Goal: Check status

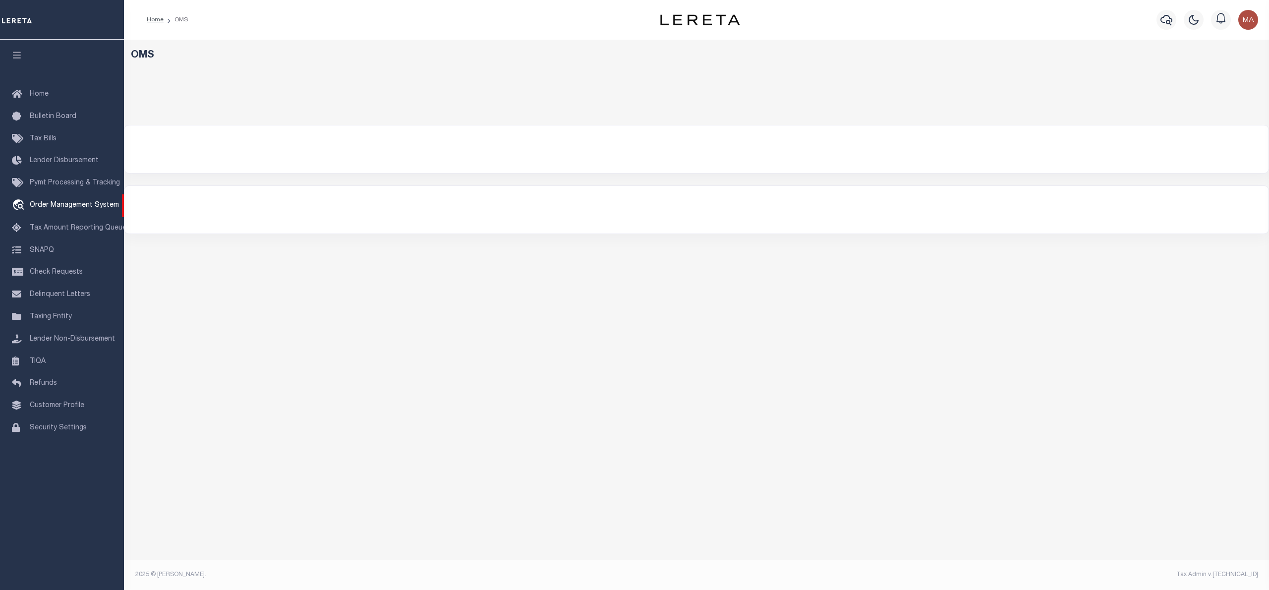
select select "200"
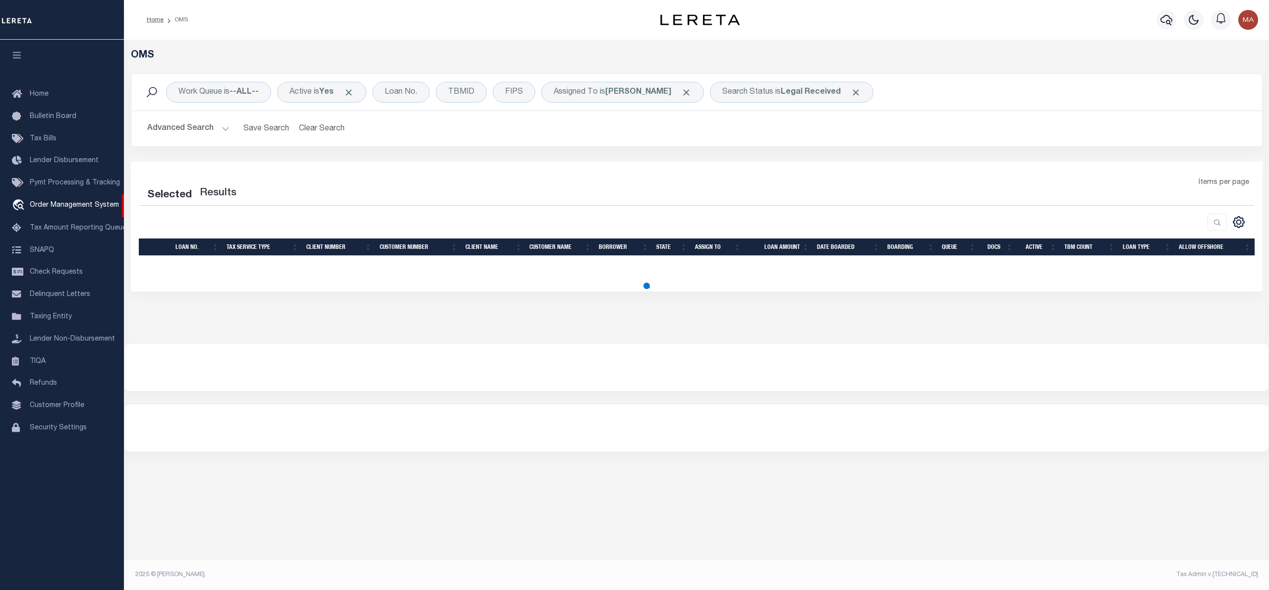
select select "200"
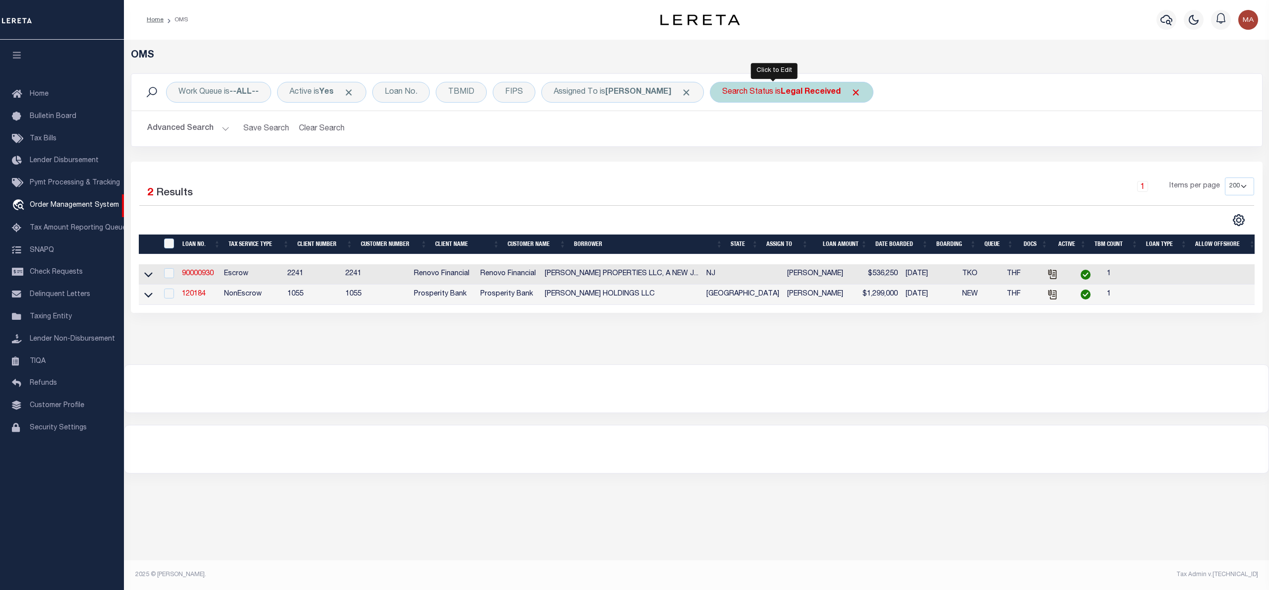
click at [754, 91] on div "Search Status is Legal Received" at bounding box center [792, 92] width 164 height 21
select select "RD"
click at [839, 164] on input "Apply" at bounding box center [853, 162] width 29 height 16
click at [851, 91] on span "Click to Remove" at bounding box center [856, 92] width 10 height 10
click at [732, 96] on div "Search Status" at bounding box center [748, 92] width 76 height 21
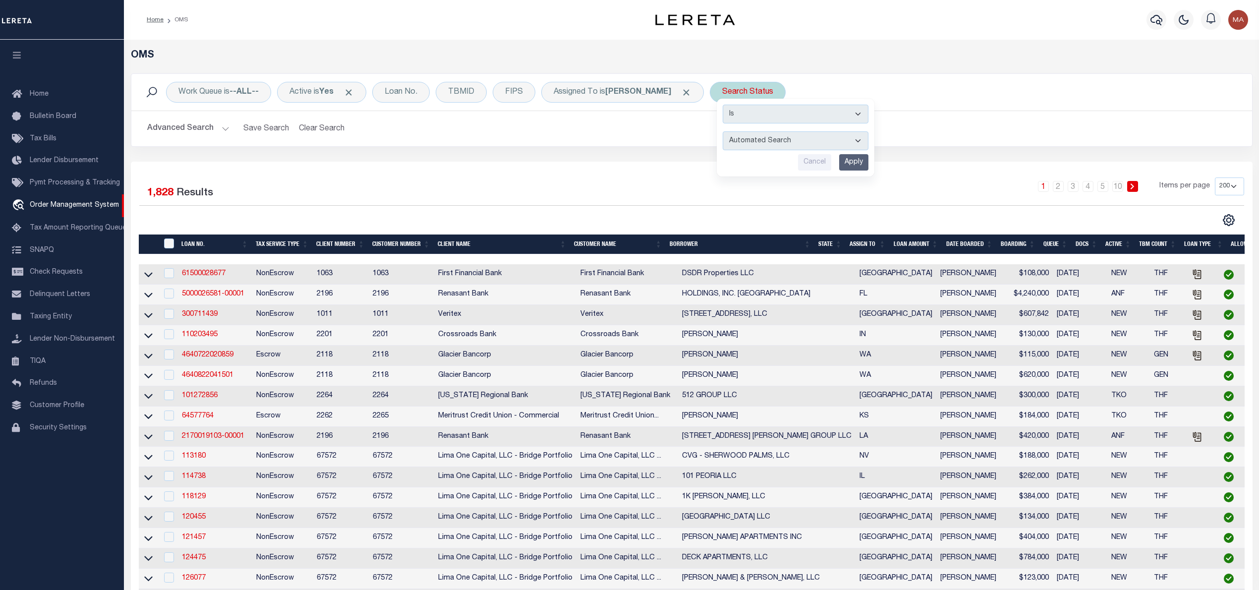
select select "IP"
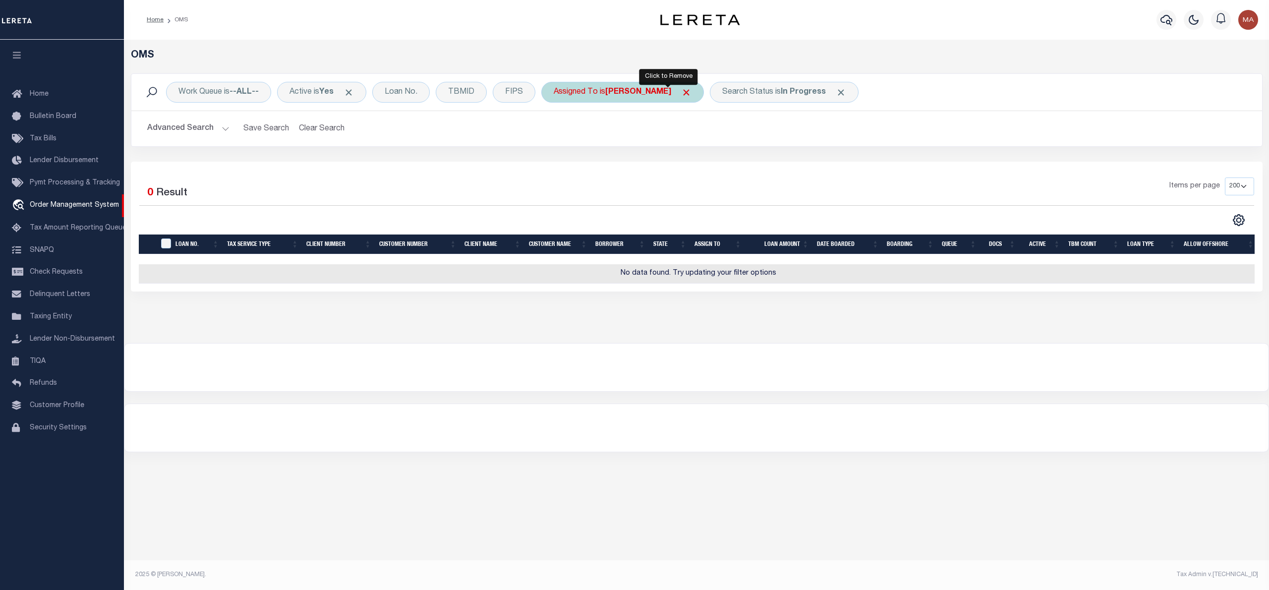
click at [669, 87] on body "Home OMS" at bounding box center [634, 285] width 1269 height 571
click at [681, 92] on span "Click to Remove" at bounding box center [686, 92] width 10 height 10
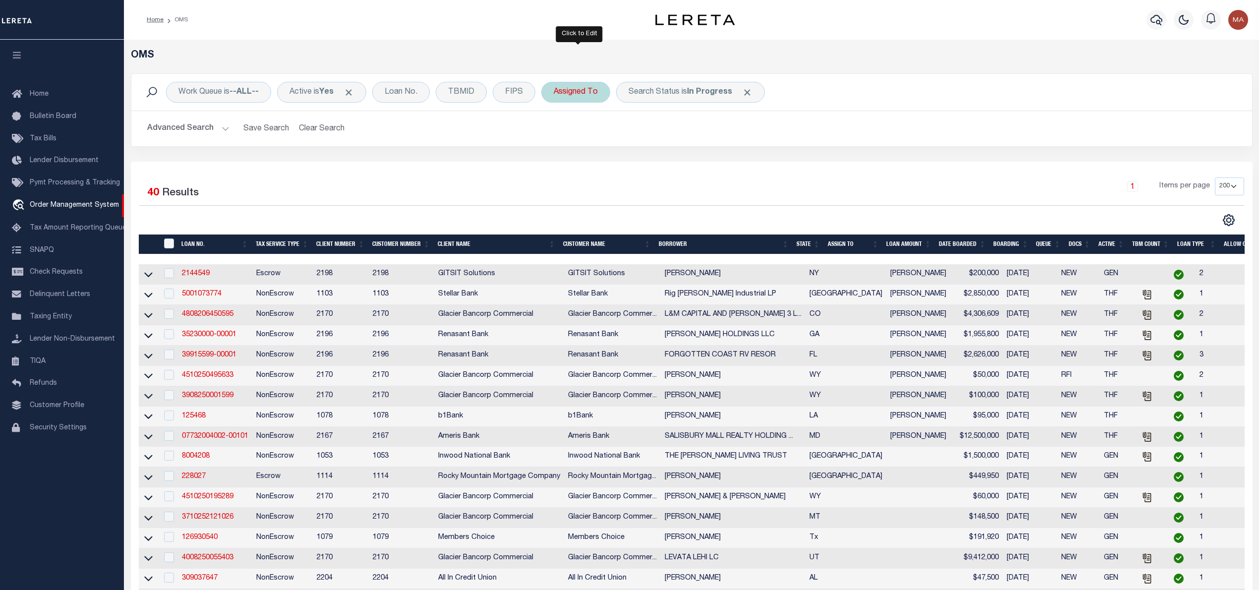
click at [593, 88] on div "Assigned To" at bounding box center [575, 92] width 69 height 21
click at [595, 143] on select "--Unassigned-- [PERSON_NAME] [PERSON_NAME] [PERSON_NAME] [PERSON_NAME] [PERSON_…" at bounding box center [627, 140] width 146 height 19
select select "[PERSON_NAME]"
click at [557, 132] on select "--Unassigned-- [PERSON_NAME] [PERSON_NAME] [PERSON_NAME] [PERSON_NAME] [PERSON_…" at bounding box center [627, 140] width 146 height 19
click at [697, 161] on input "Apply" at bounding box center [685, 162] width 29 height 16
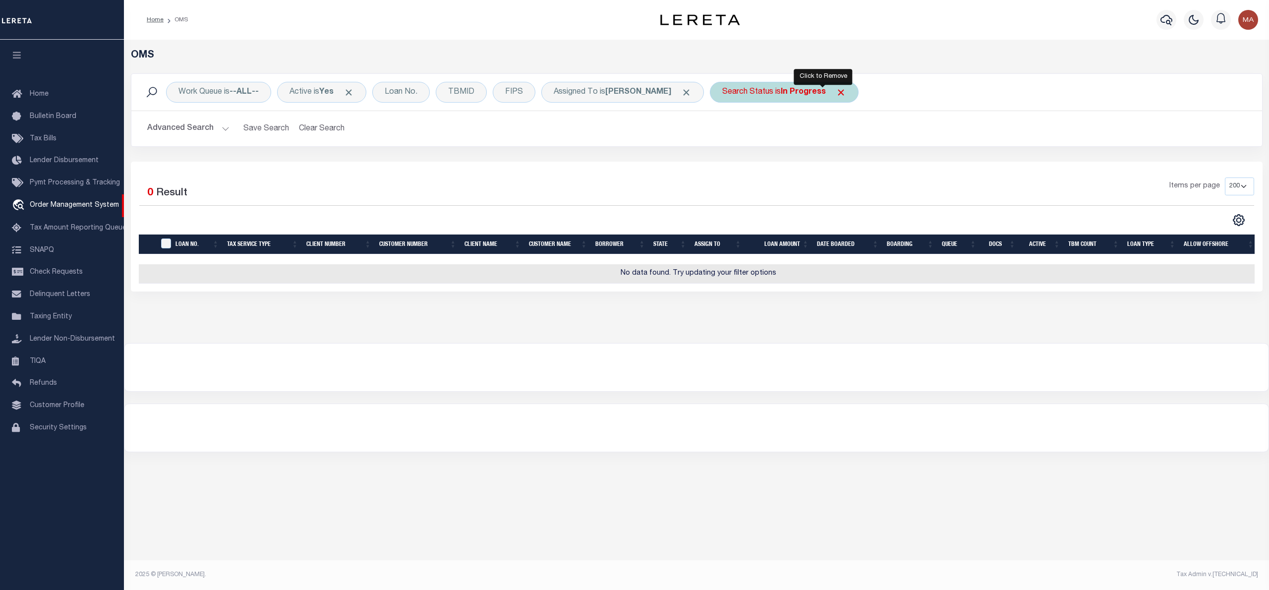
click at [836, 90] on span "Click to Remove" at bounding box center [841, 92] width 10 height 10
click at [738, 92] on div "Search Status" at bounding box center [748, 92] width 76 height 21
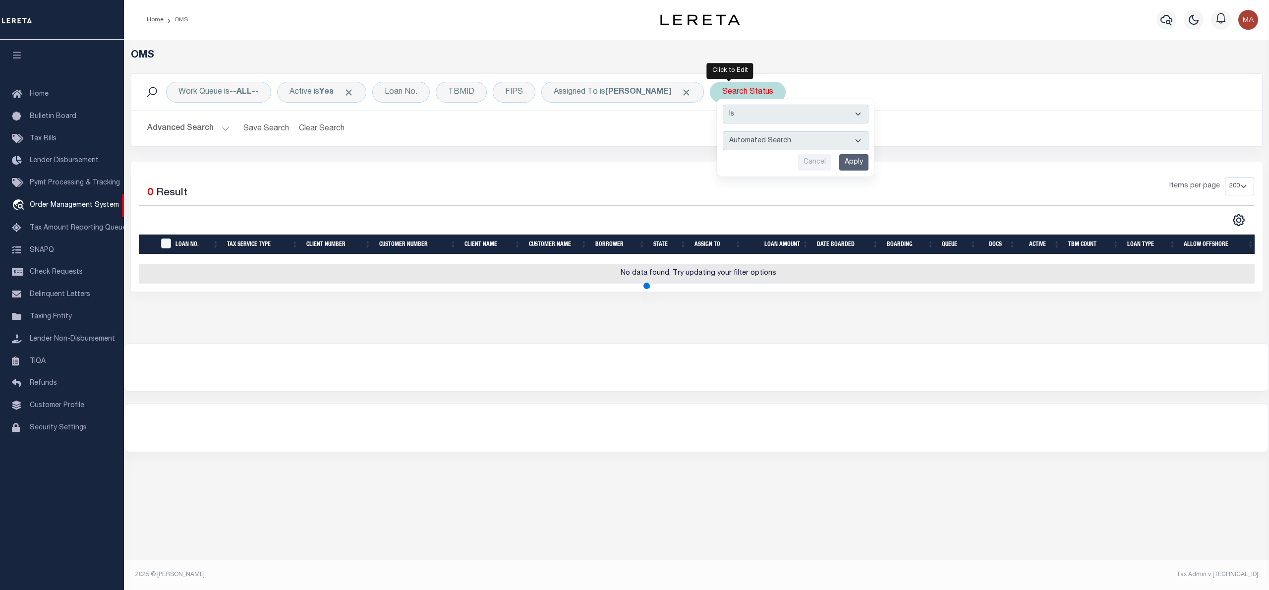
select select "RD"
